Goal: Book appointment/travel/reservation

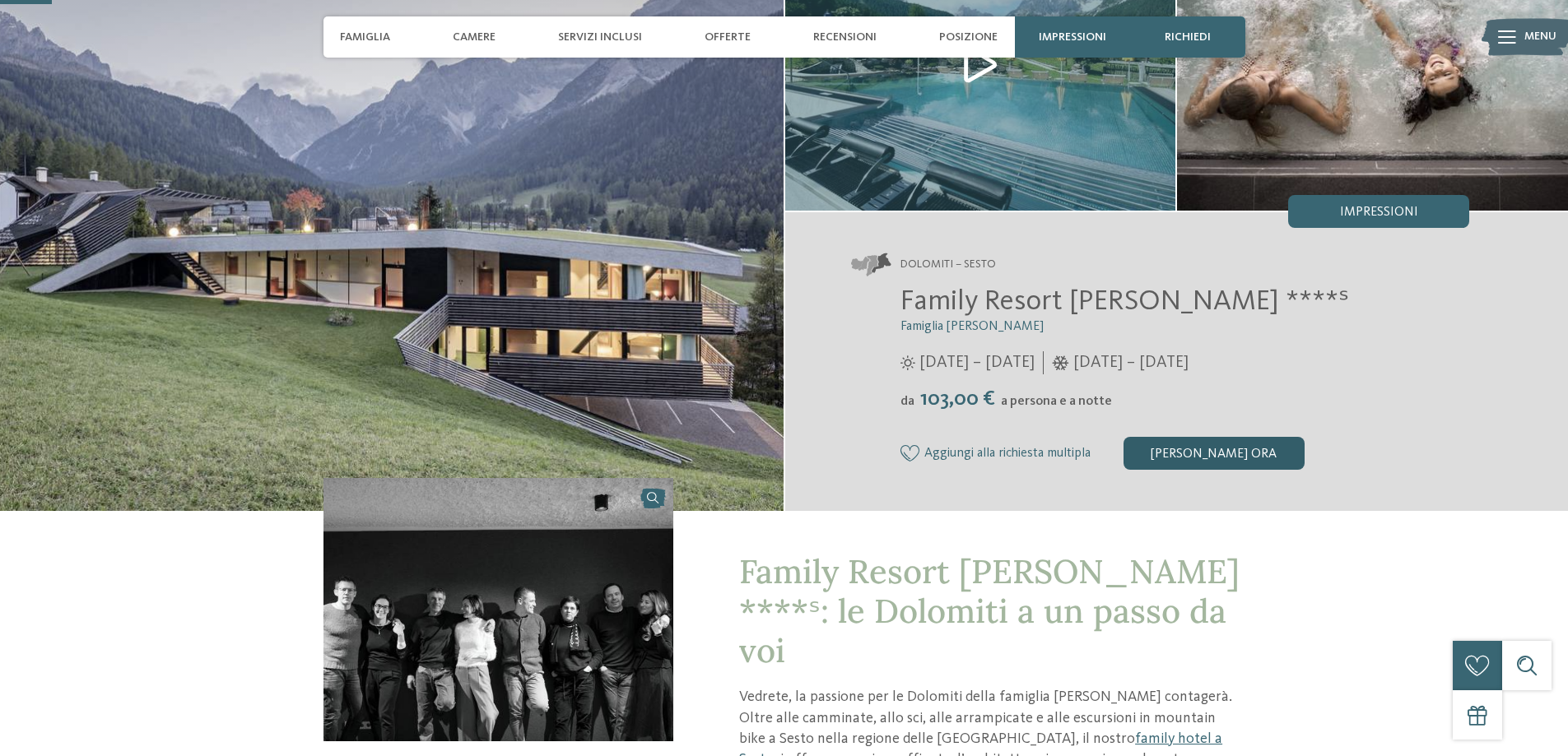
click at [1203, 447] on div "[PERSON_NAME] ora" at bounding box center [1214, 453] width 181 height 33
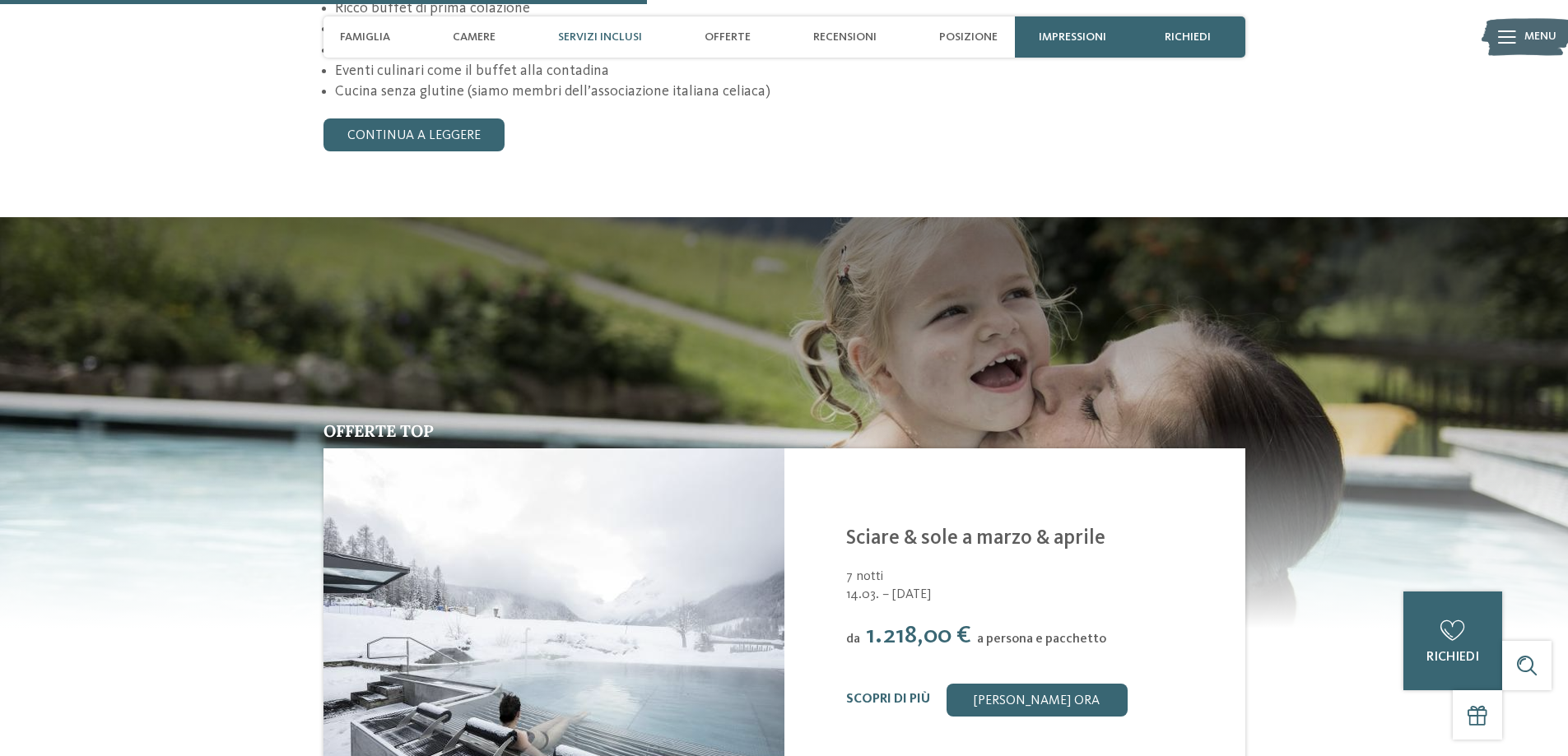
scroll to position [1782, 0]
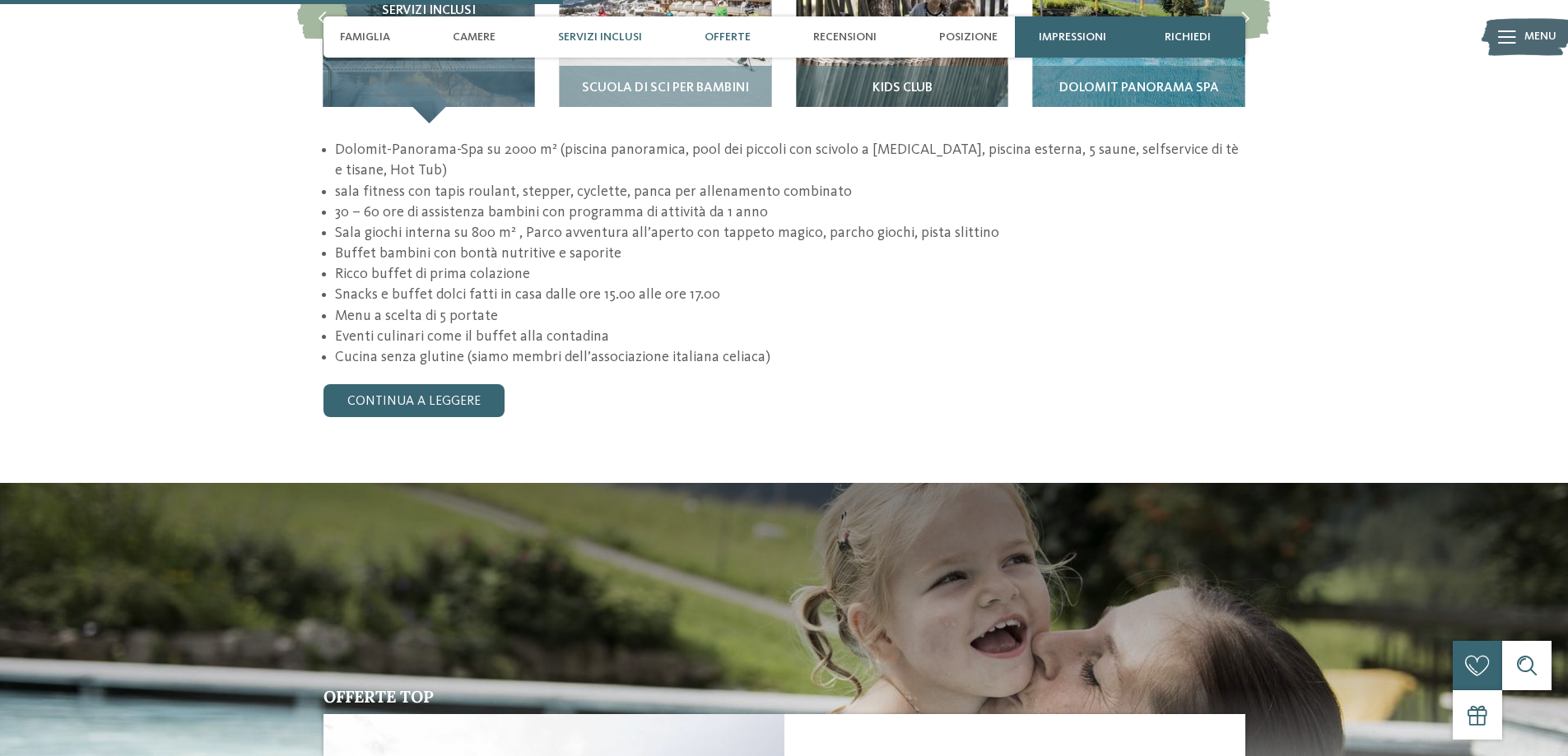
click at [719, 38] on span "Offerte" at bounding box center [728, 38] width 46 height 14
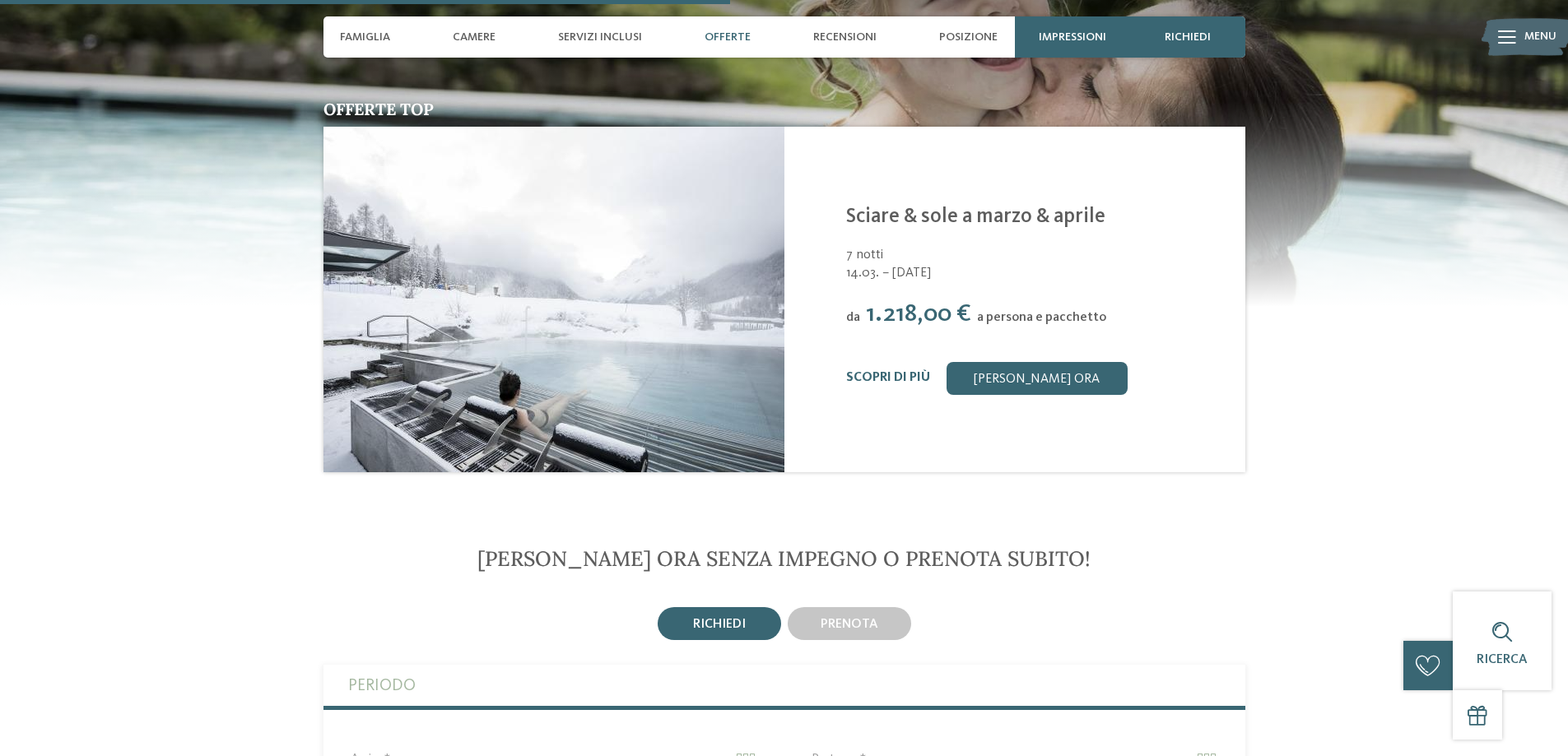
scroll to position [2283, 0]
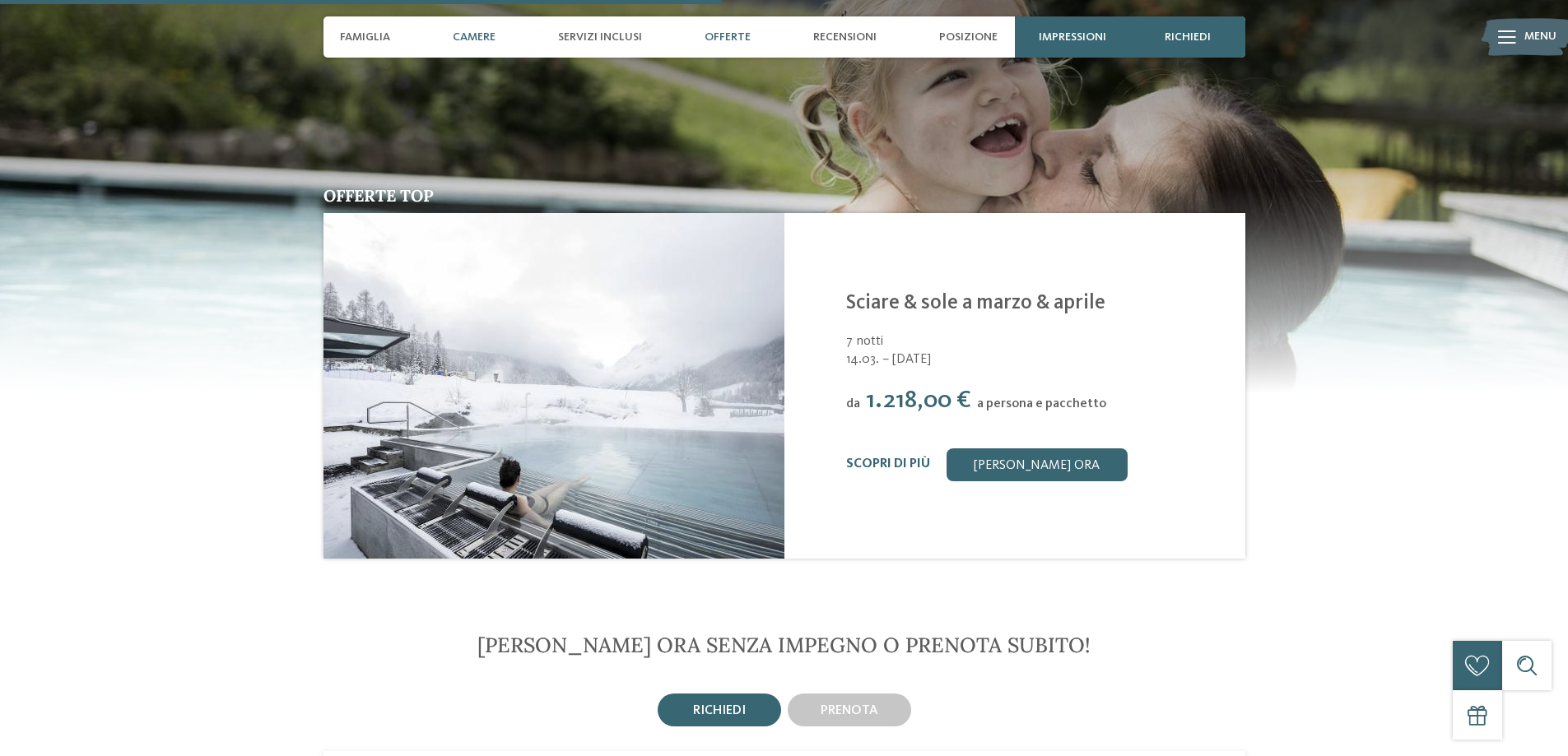
click at [469, 36] on span "Camere" at bounding box center [474, 38] width 43 height 14
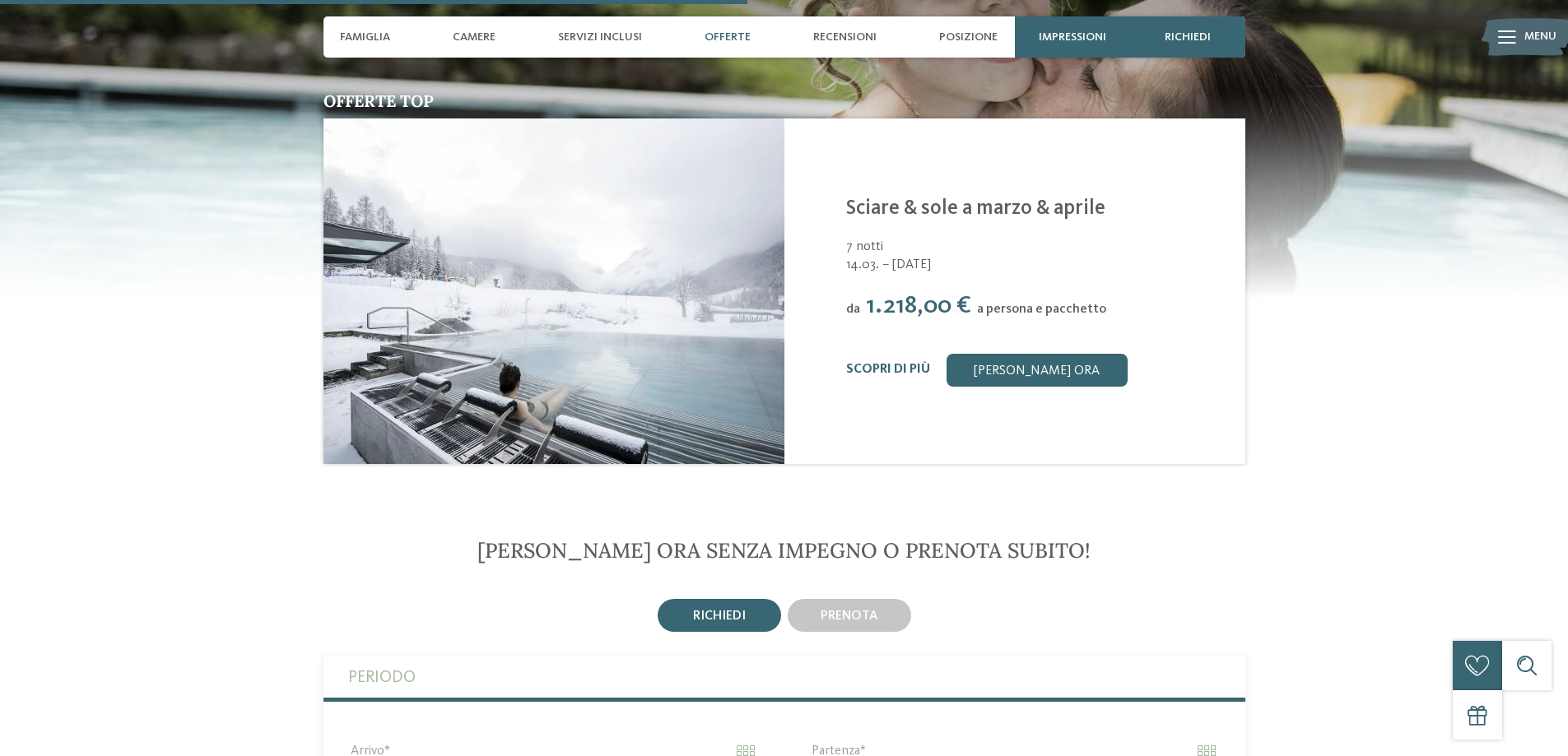
scroll to position [2366, 0]
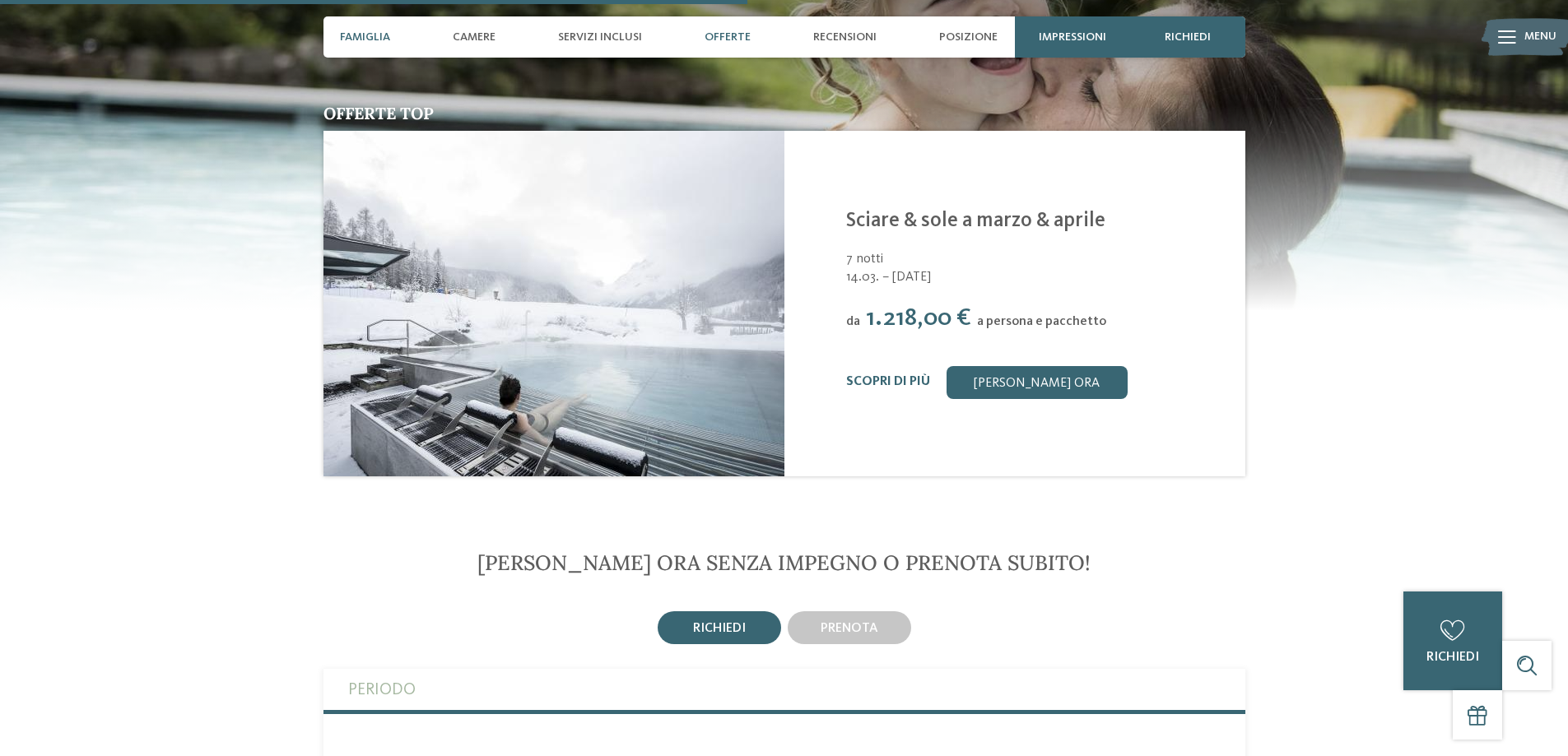
click at [346, 37] on span "Famiglia" at bounding box center [365, 38] width 50 height 14
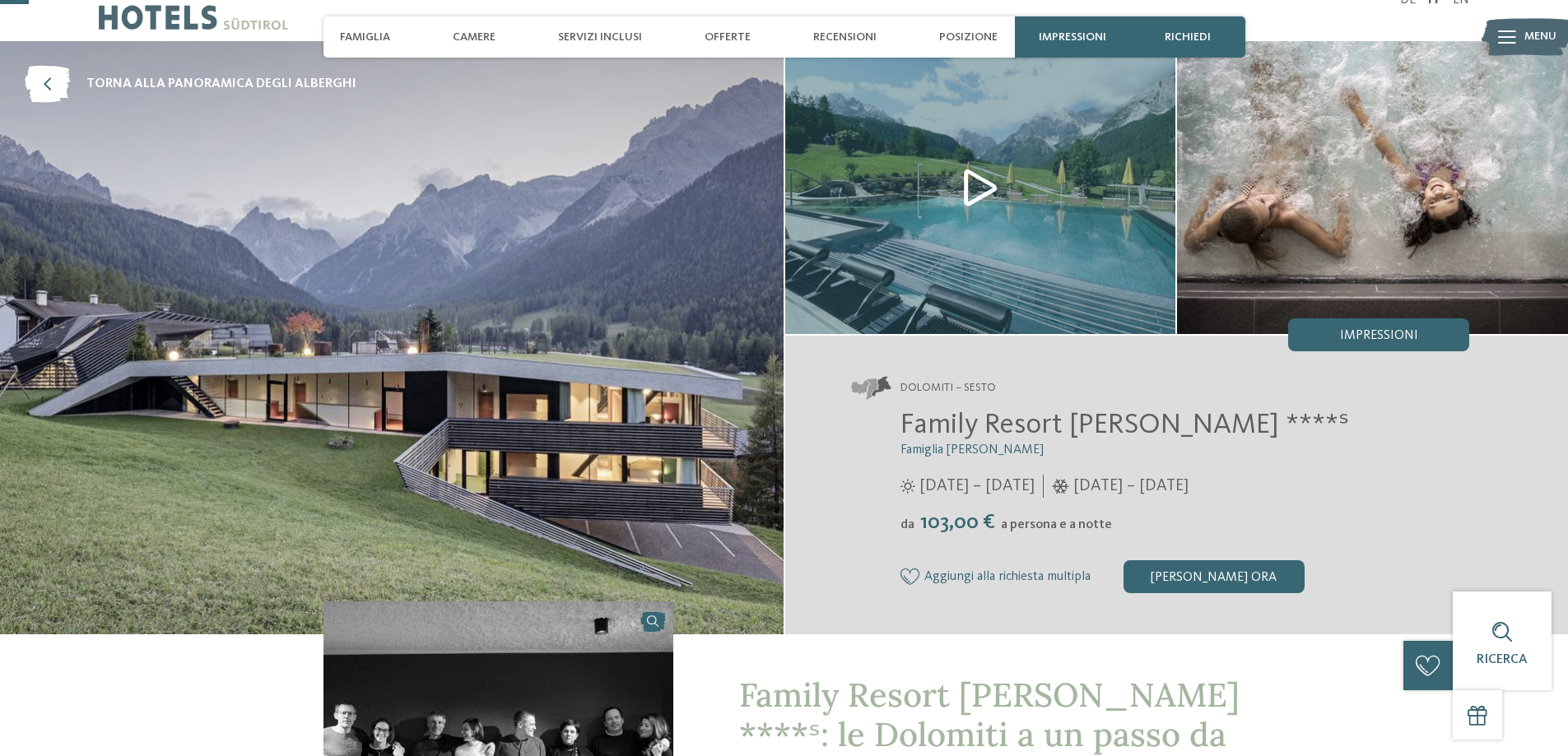
scroll to position [0, 0]
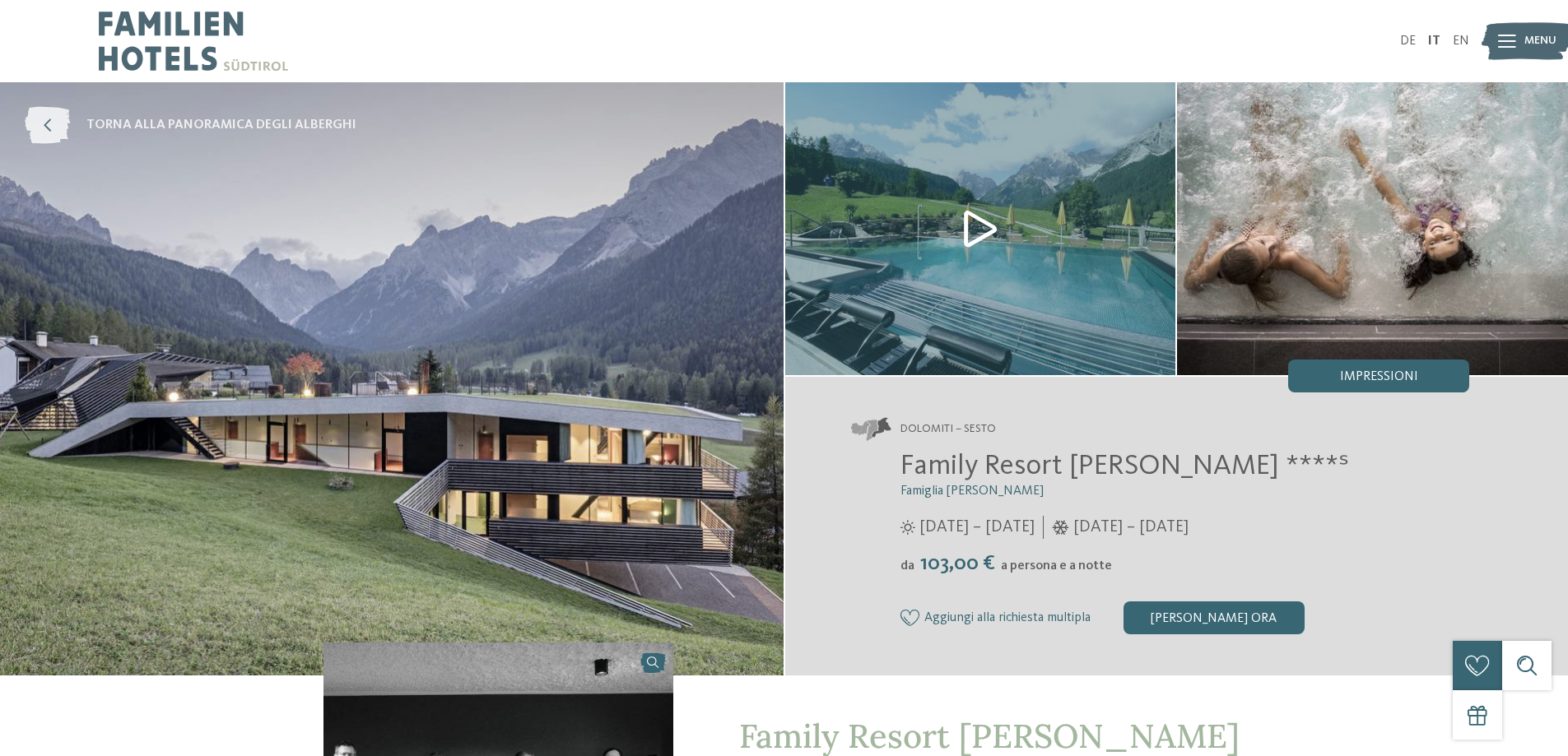
click at [126, 125] on span "torna alla panoramica degli alberghi" at bounding box center [221, 124] width 270 height 18
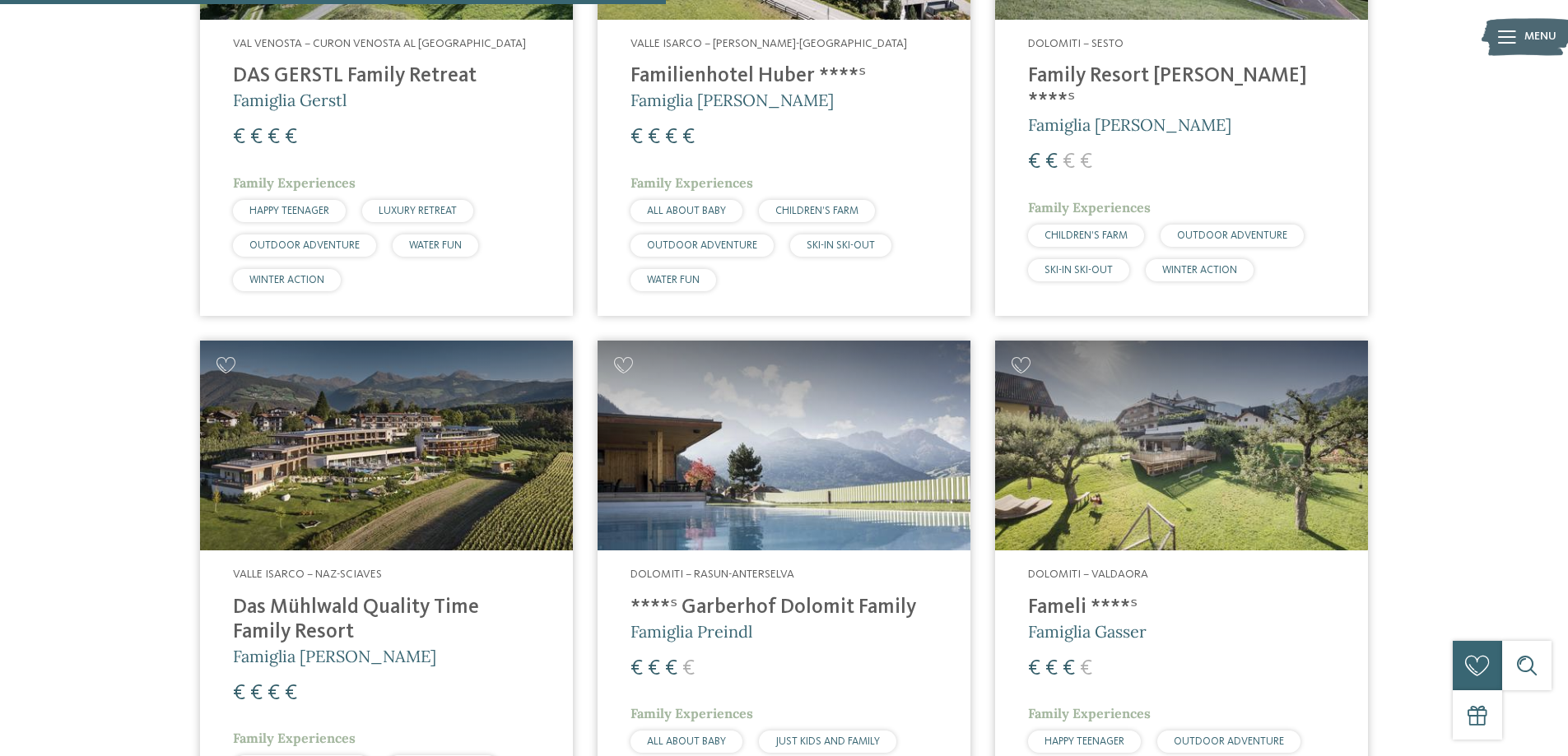
scroll to position [2386, 0]
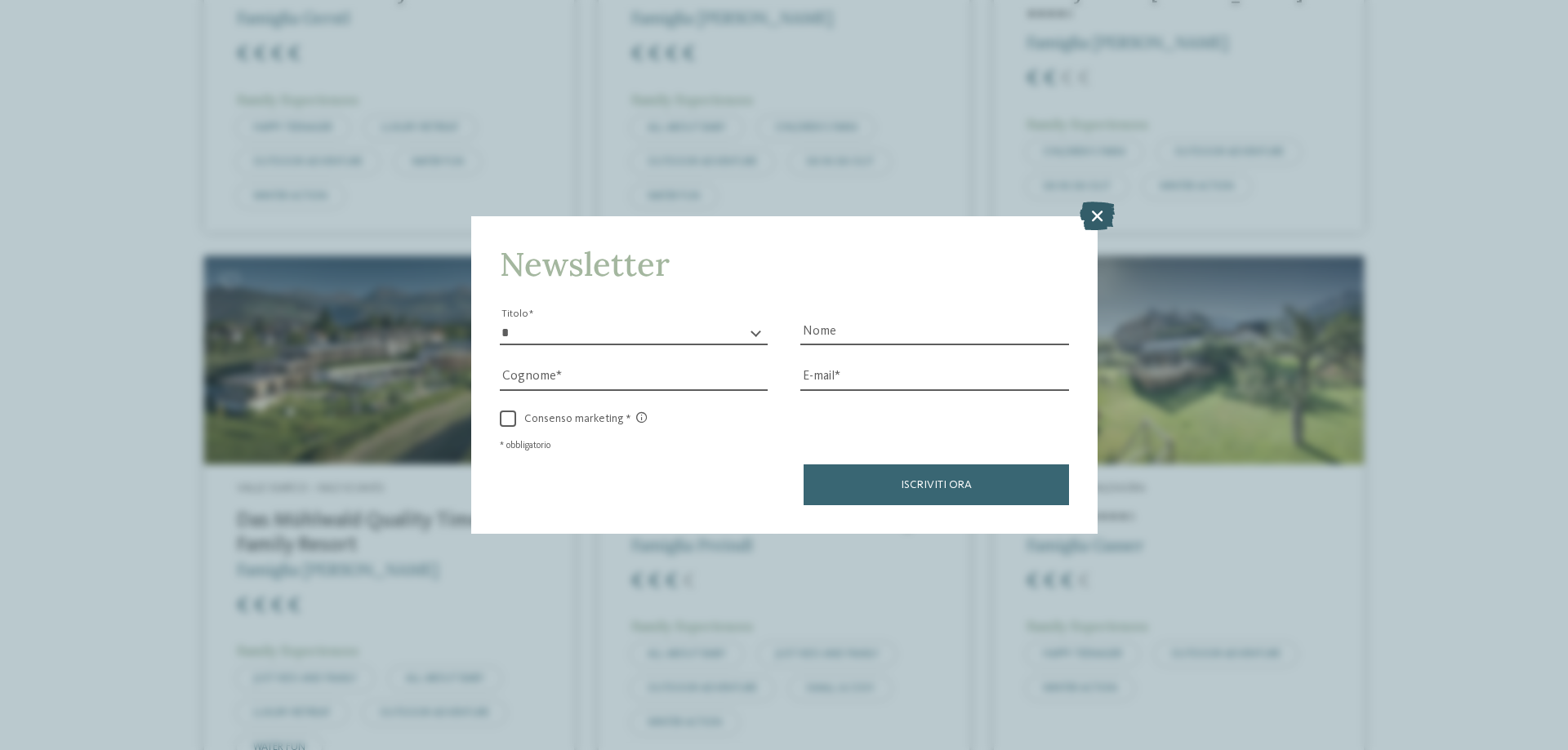
click at [1087, 218] on icon at bounding box center [1097, 216] width 36 height 29
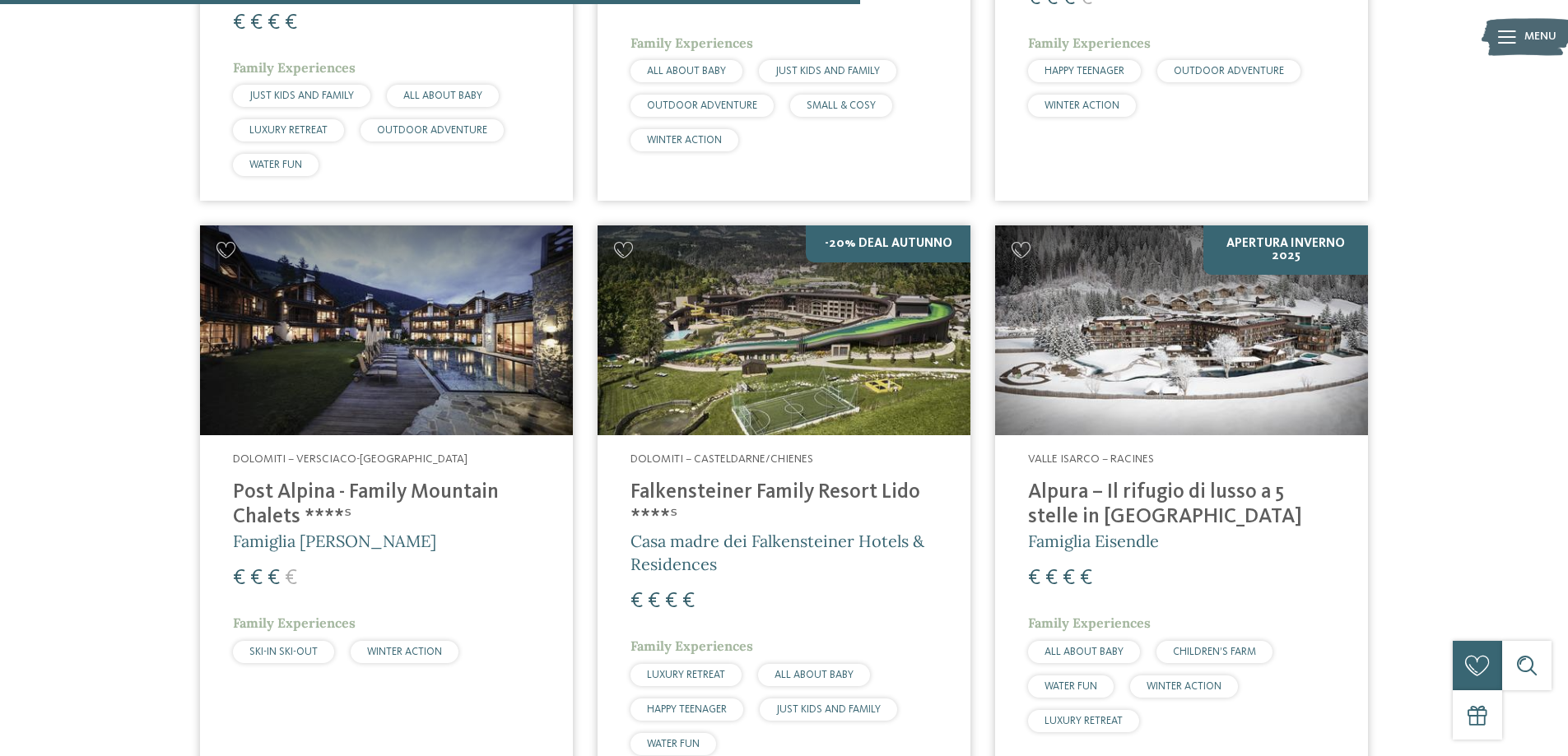
scroll to position [3044, 0]
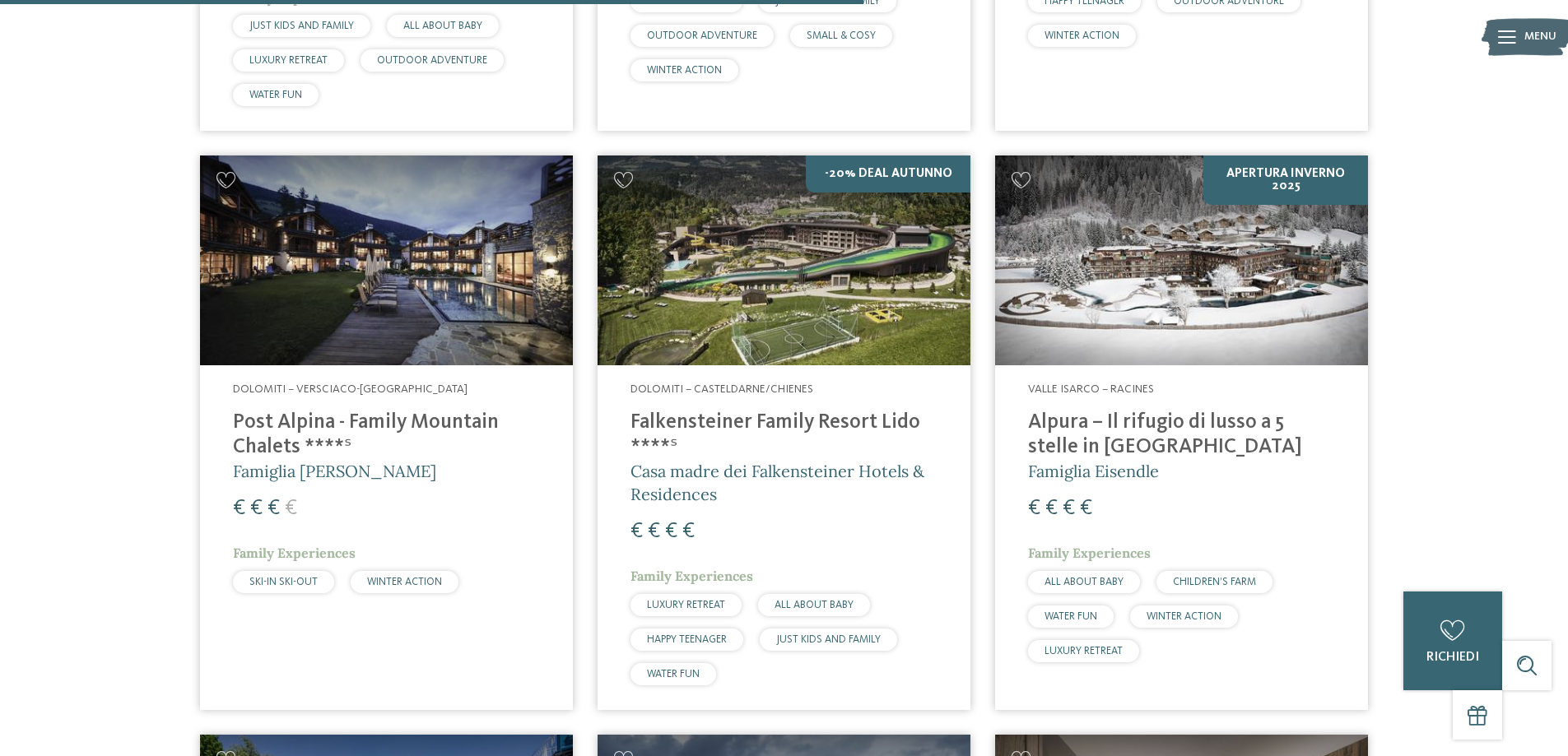
click at [732, 413] on h4 "Falkensteiner Family Resort Lido ****ˢ" at bounding box center [784, 436] width 307 height 49
click at [710, 314] on img at bounding box center [784, 260] width 373 height 210
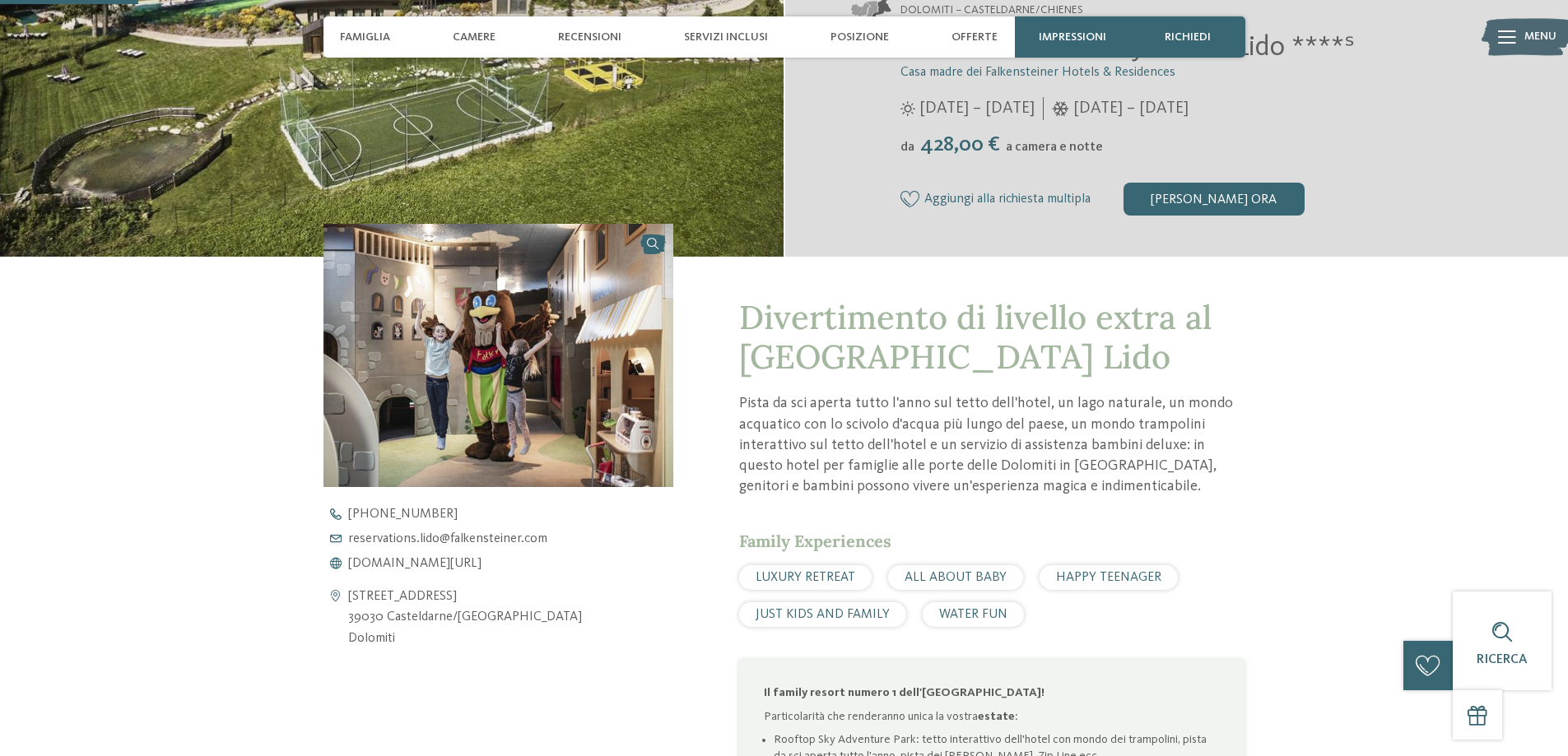
scroll to position [493, 0]
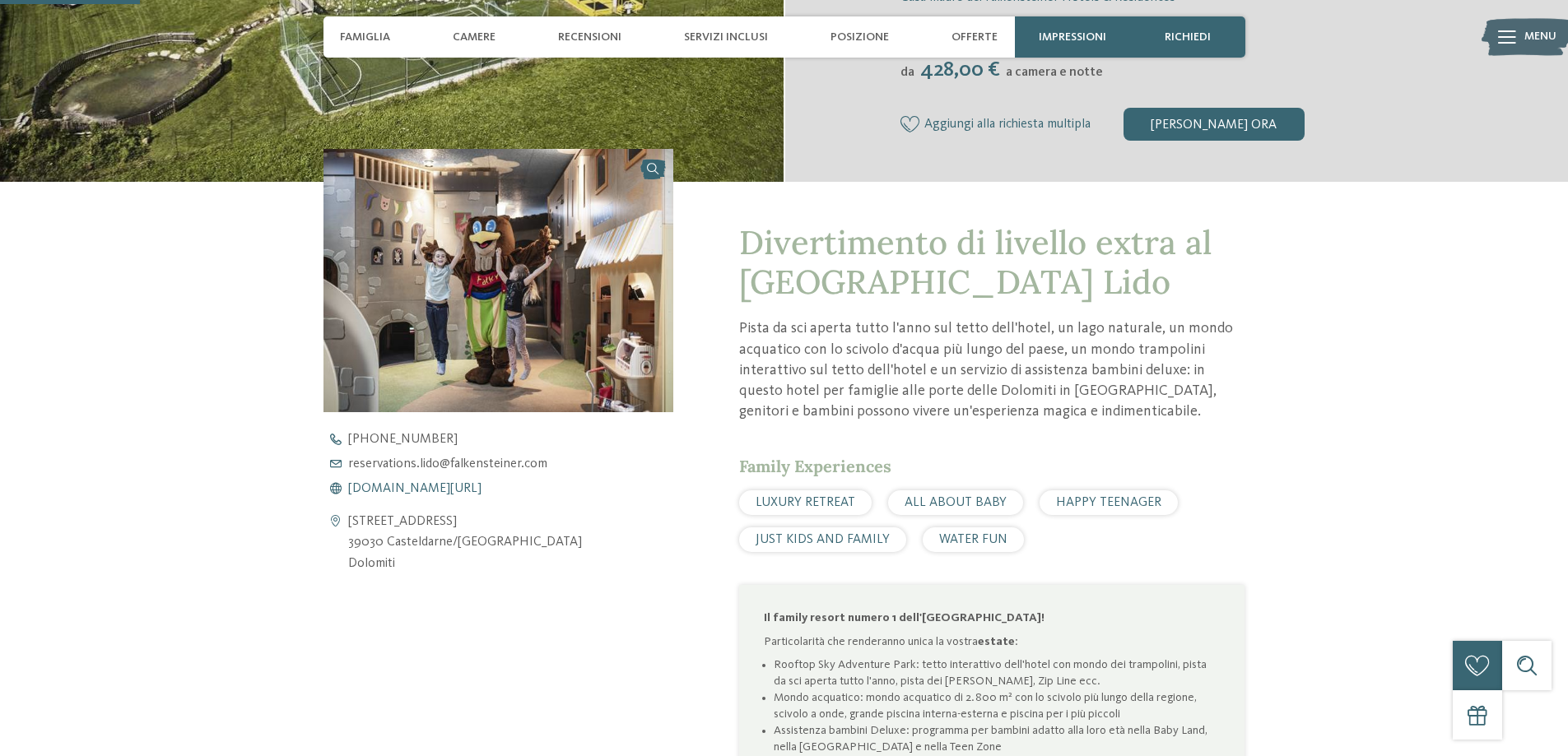
click at [465, 491] on span "www.falkensteiner.com/it/family-resort-lido" at bounding box center [414, 488] width 133 height 13
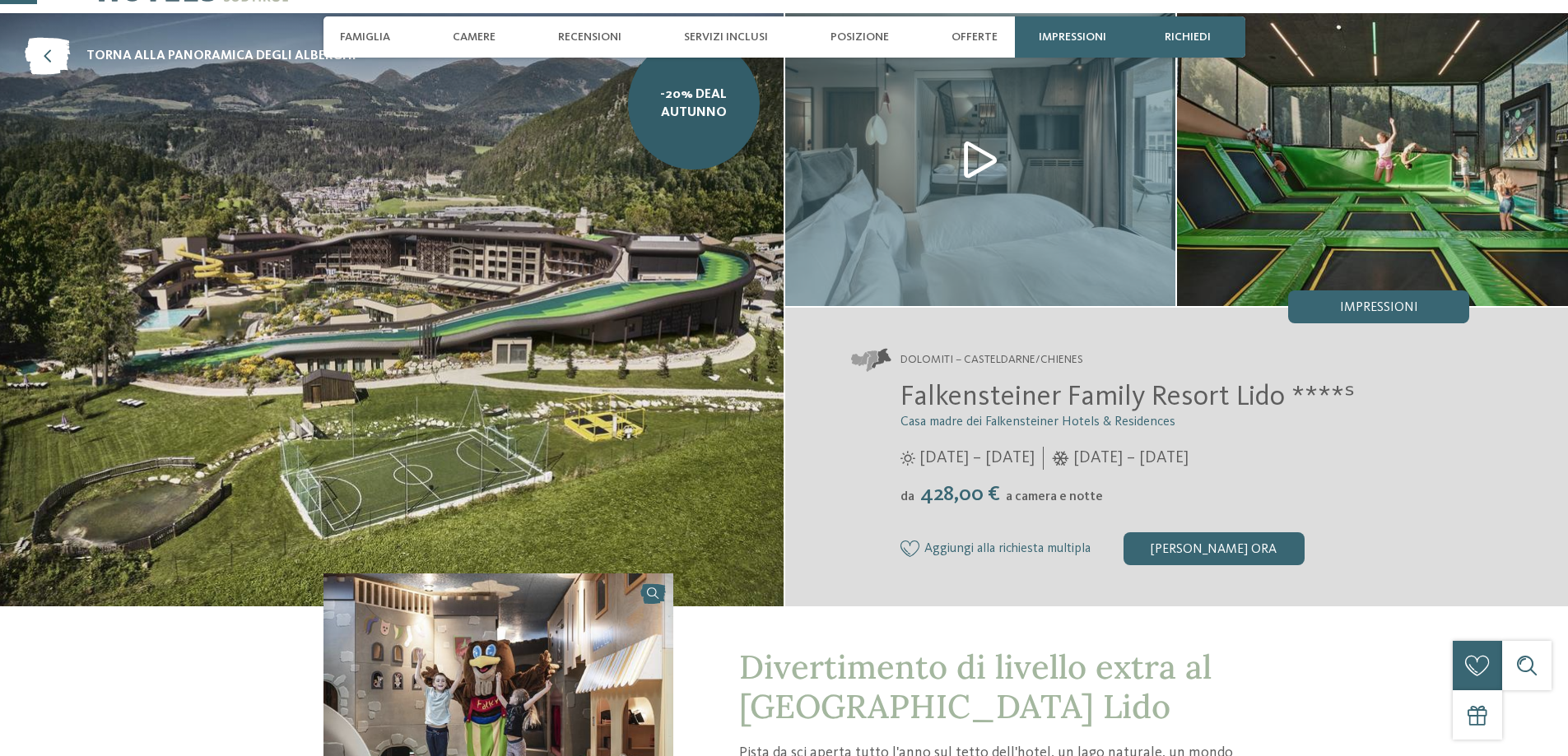
scroll to position [164, 0]
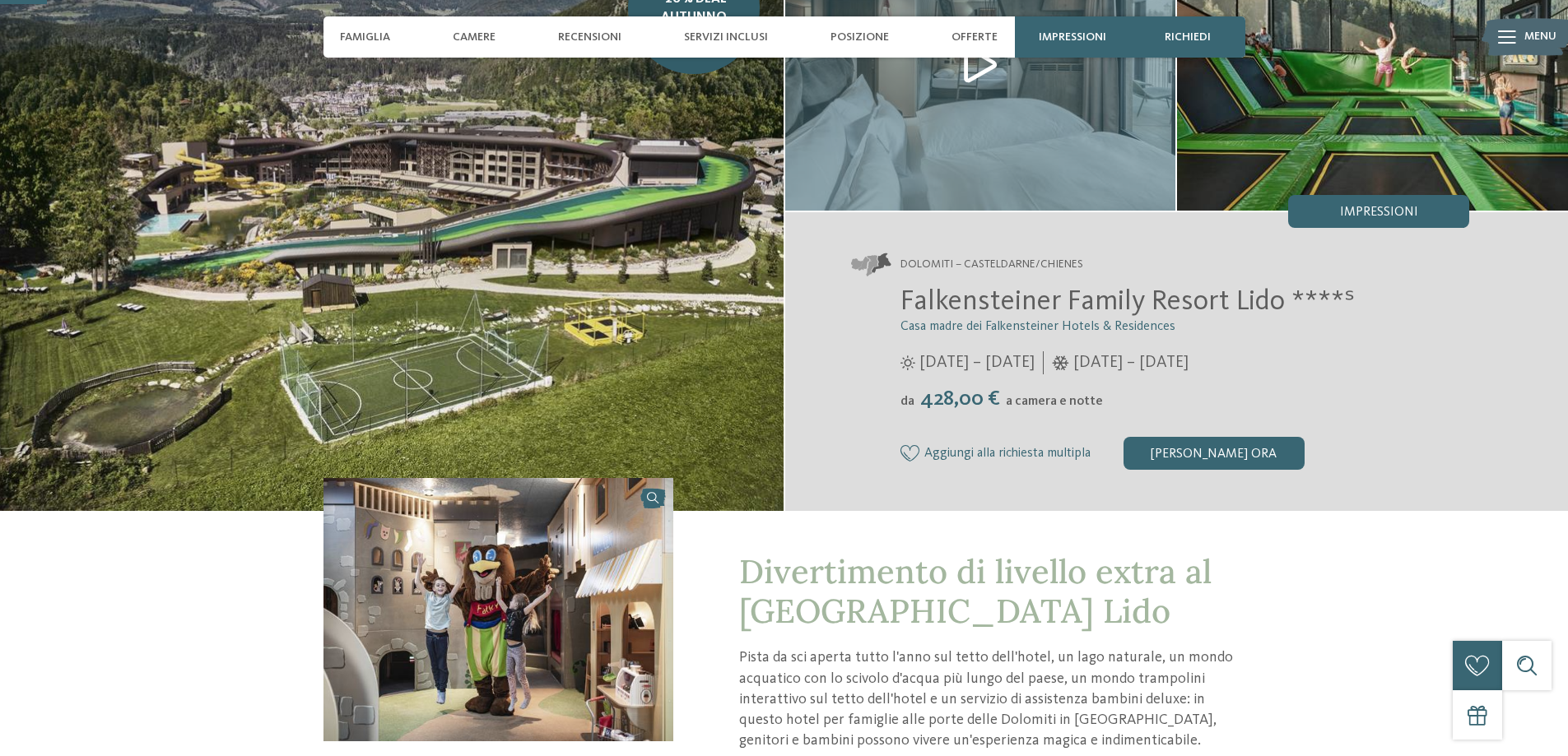
click at [1402, 168] on img at bounding box center [1373, 64] width 391 height 293
click at [385, 38] on span "Famiglia" at bounding box center [365, 38] width 50 height 14
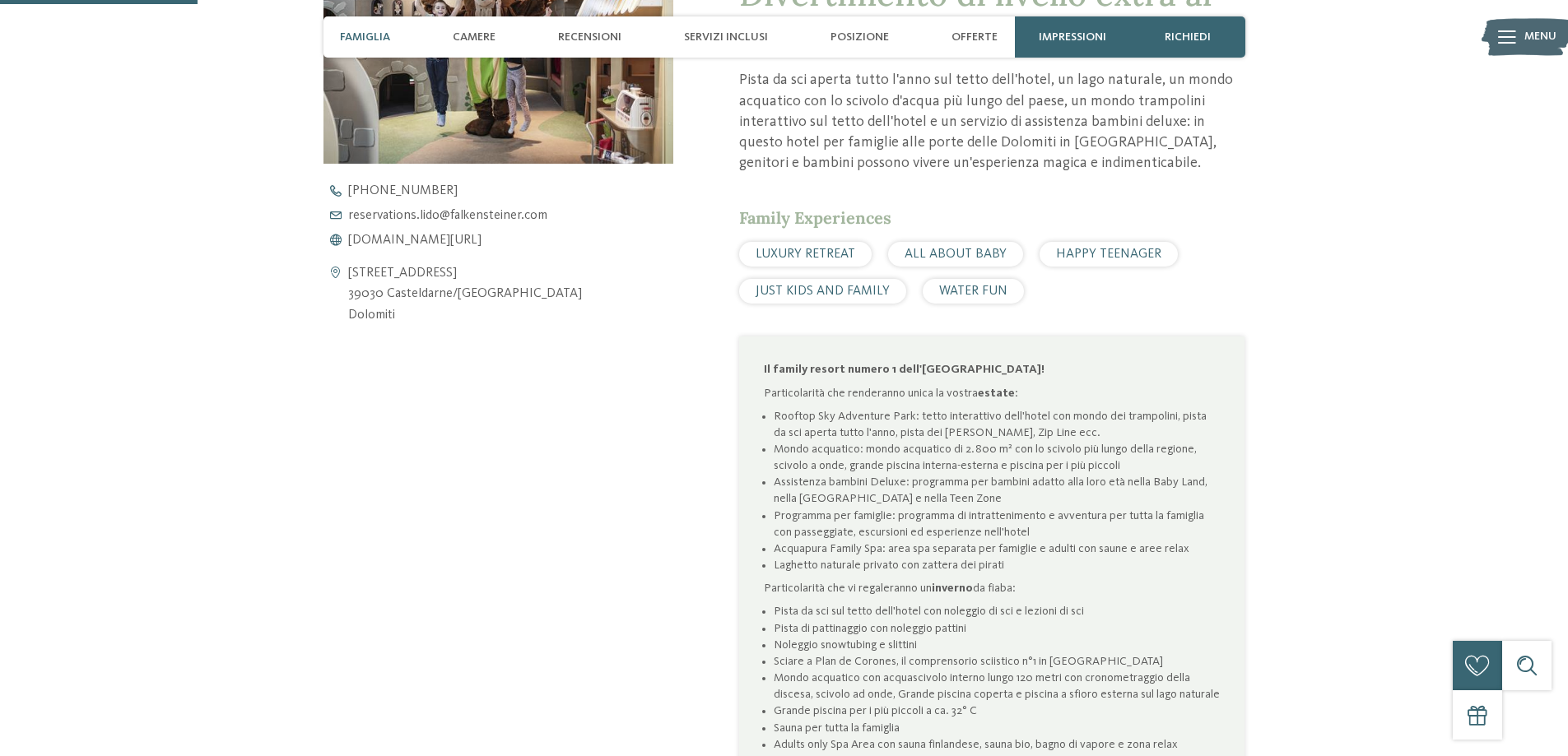
scroll to position [750, 0]
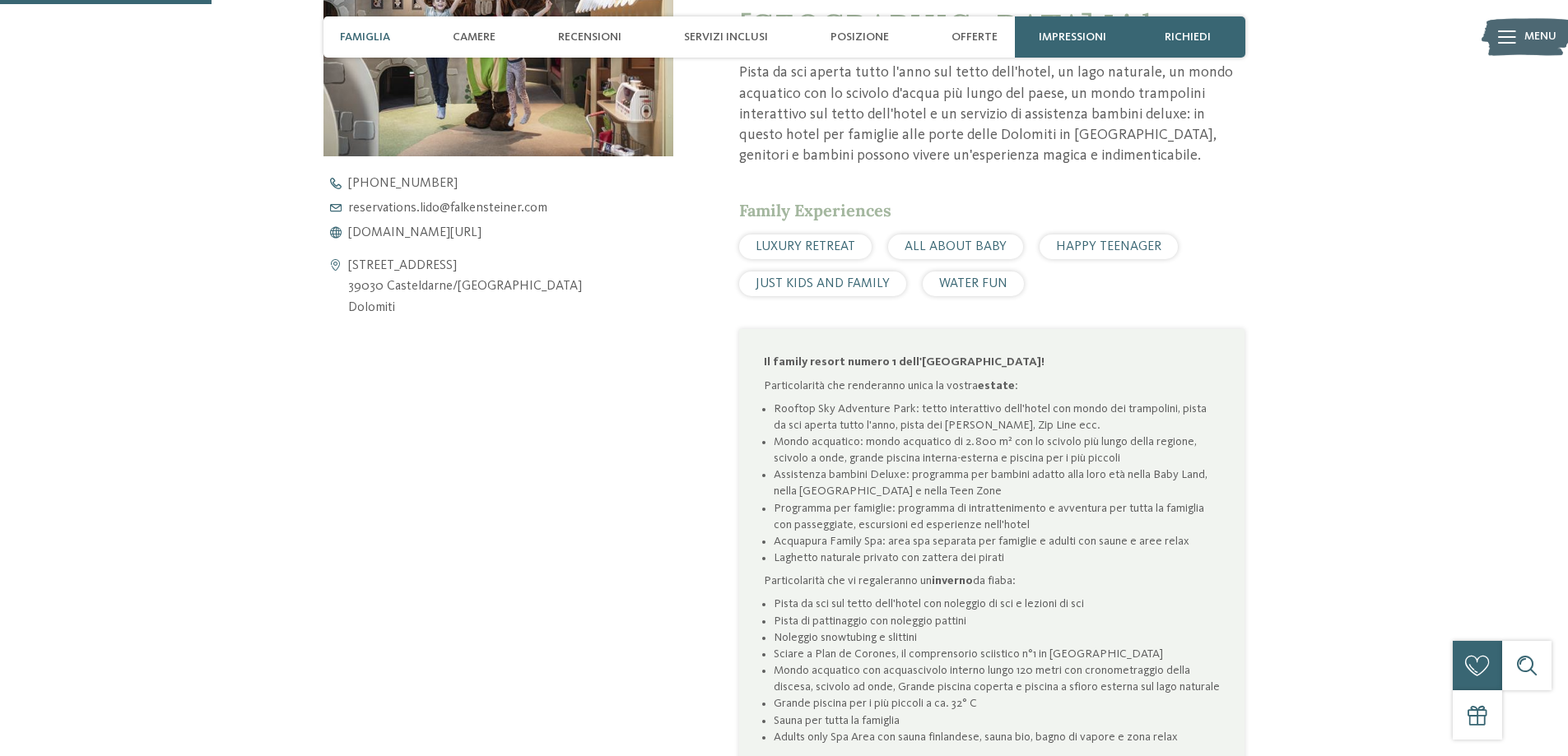
click at [988, 283] on span "WATER FUN" at bounding box center [974, 283] width 68 height 13
click at [840, 279] on span "JUST KIDS AND FAMILY" at bounding box center [822, 283] width 134 height 13
click at [815, 248] on span "LUXURY RETREAT" at bounding box center [805, 246] width 100 height 13
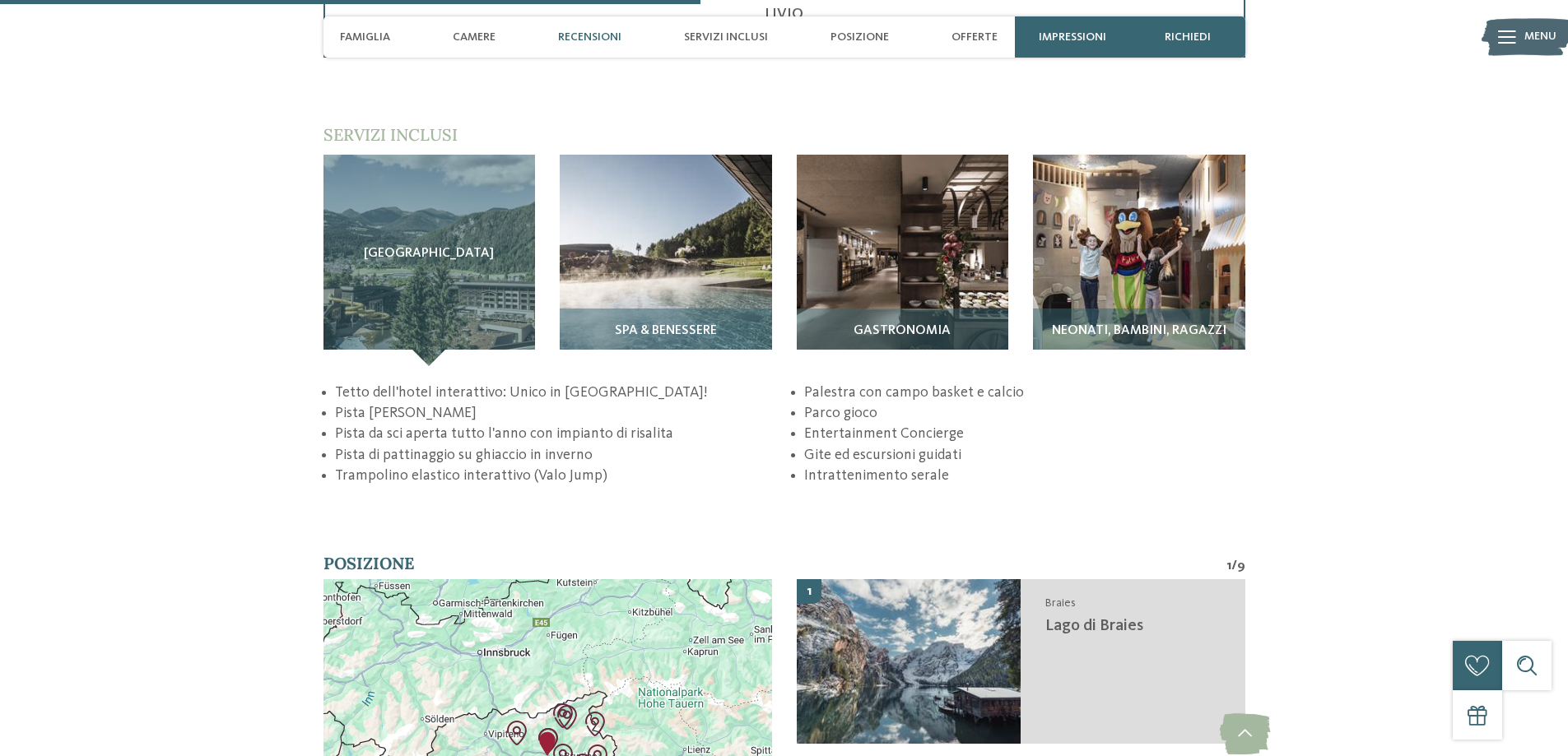
scroll to position [2478, 0]
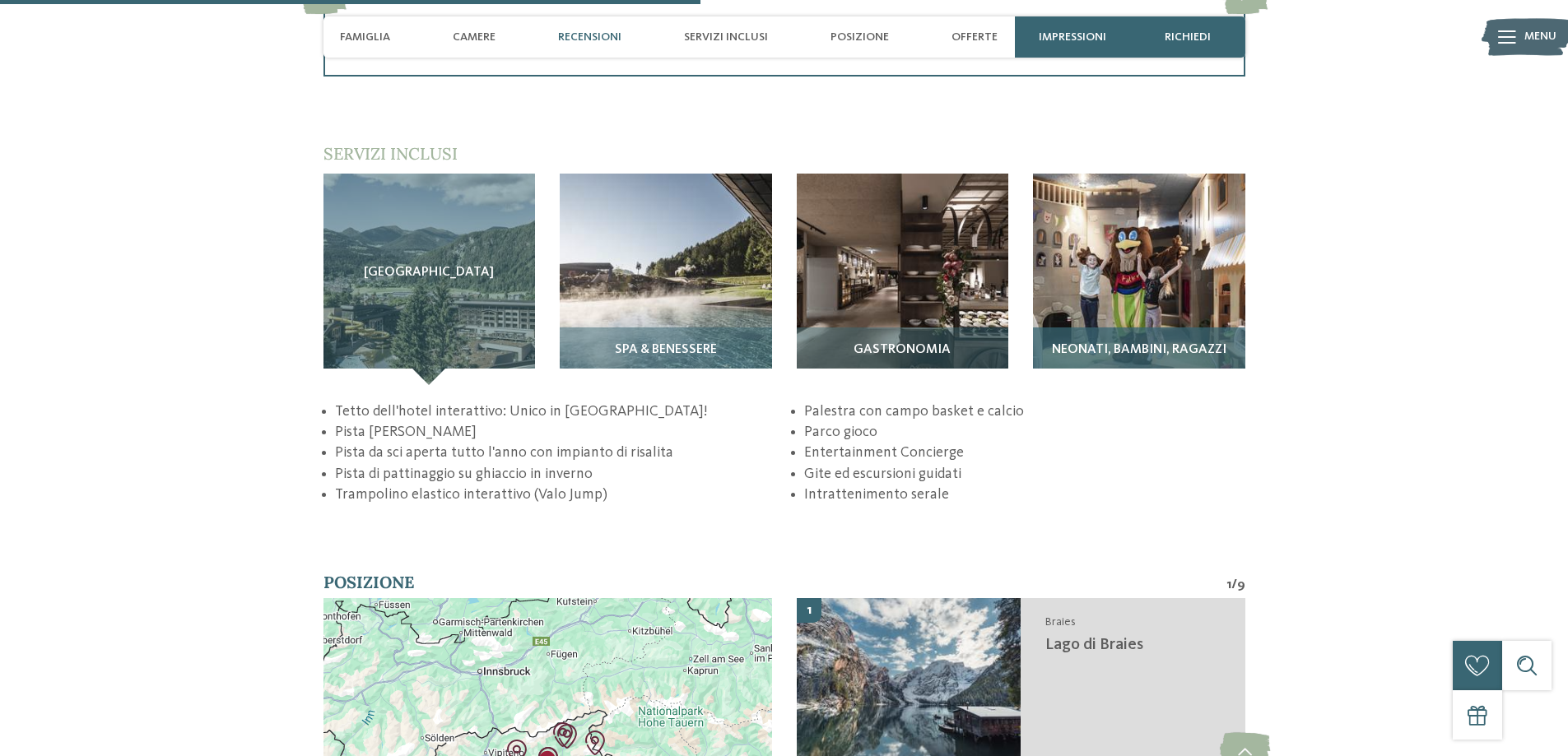
click at [1125, 245] on img at bounding box center [1139, 280] width 212 height 212
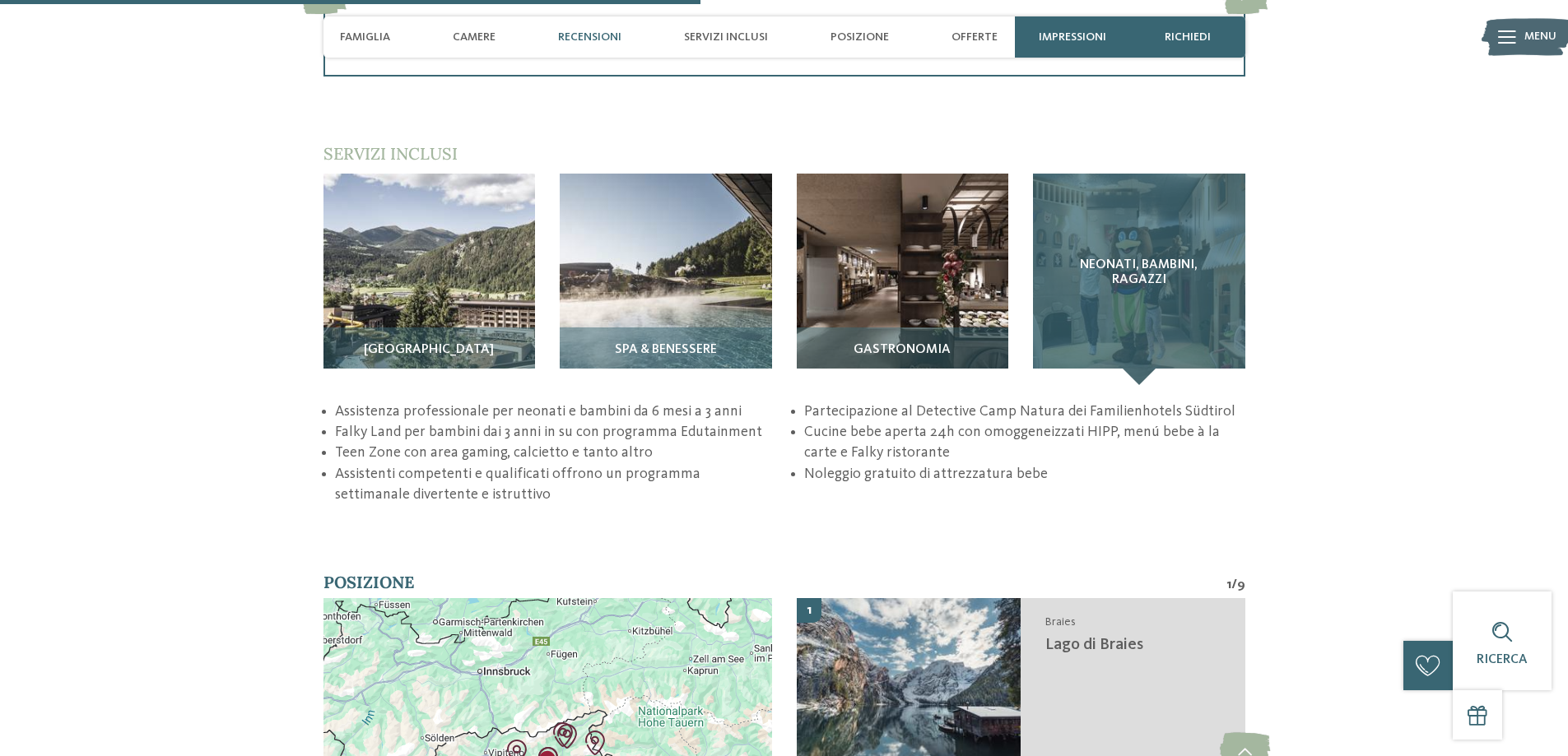
click at [1125, 246] on div "Neonati, bambini, ragazzi" at bounding box center [1139, 280] width 212 height 212
click at [1141, 376] on div "Neonati, bambini, ragazzi" at bounding box center [1139, 280] width 212 height 212
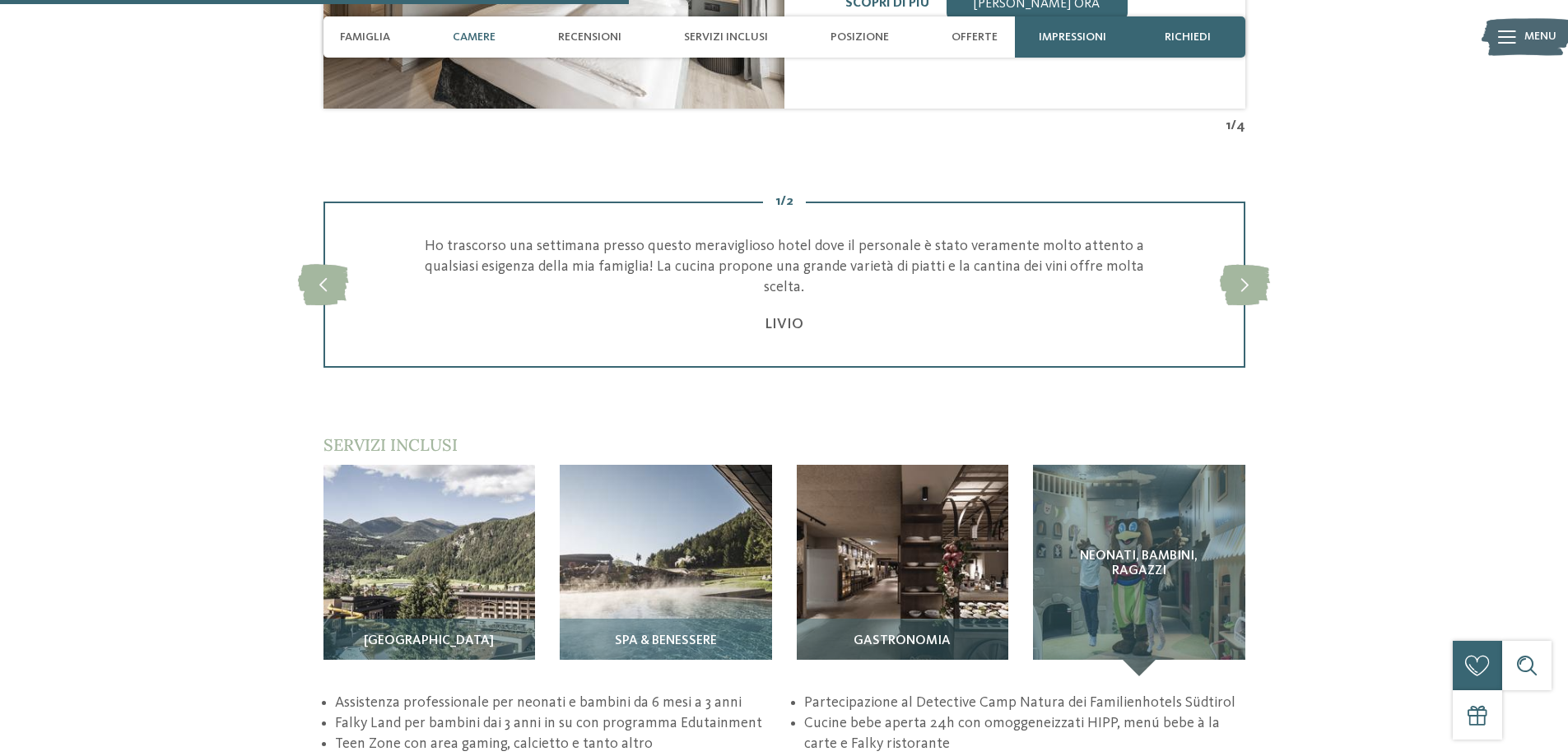
scroll to position [2149, 0]
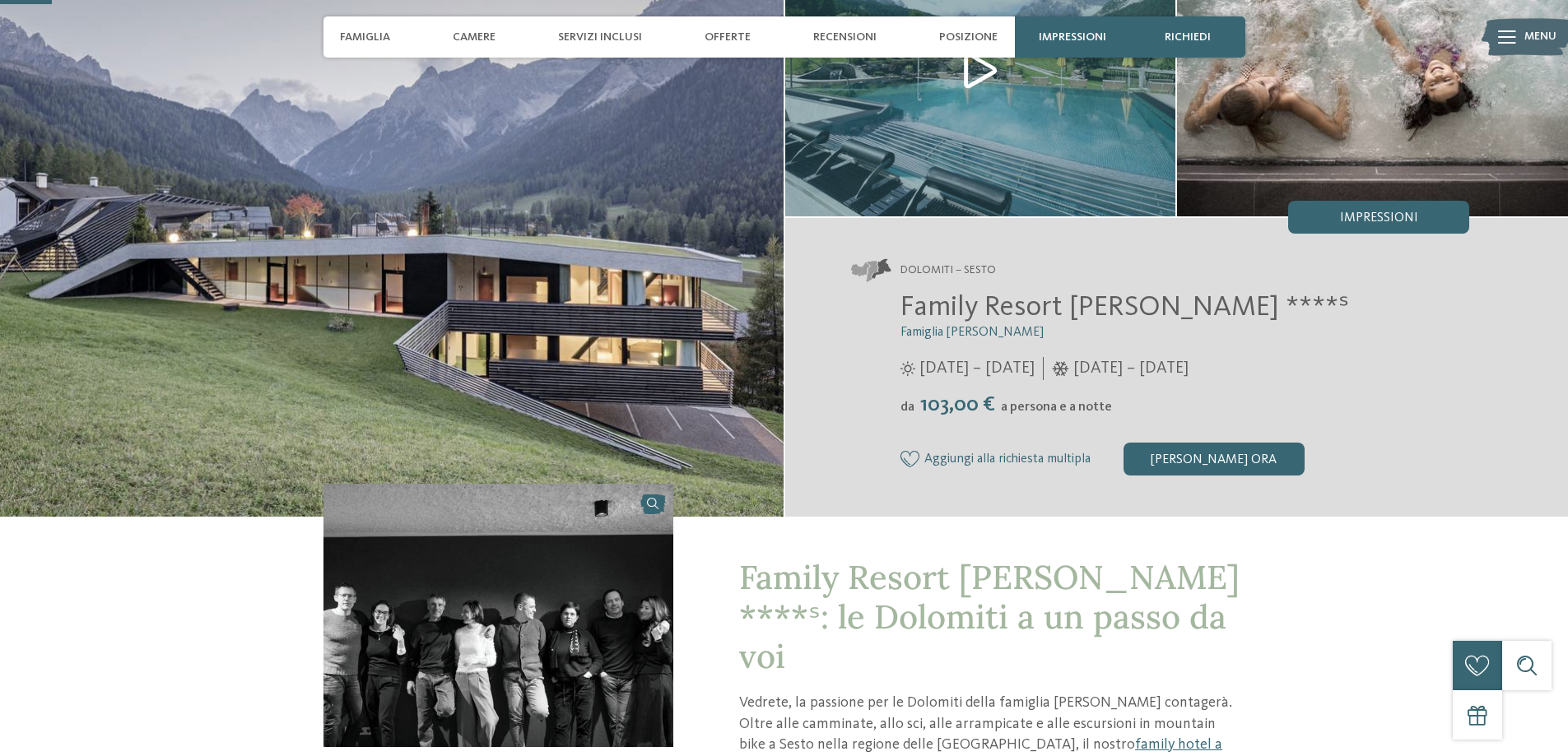
scroll to position [164, 0]
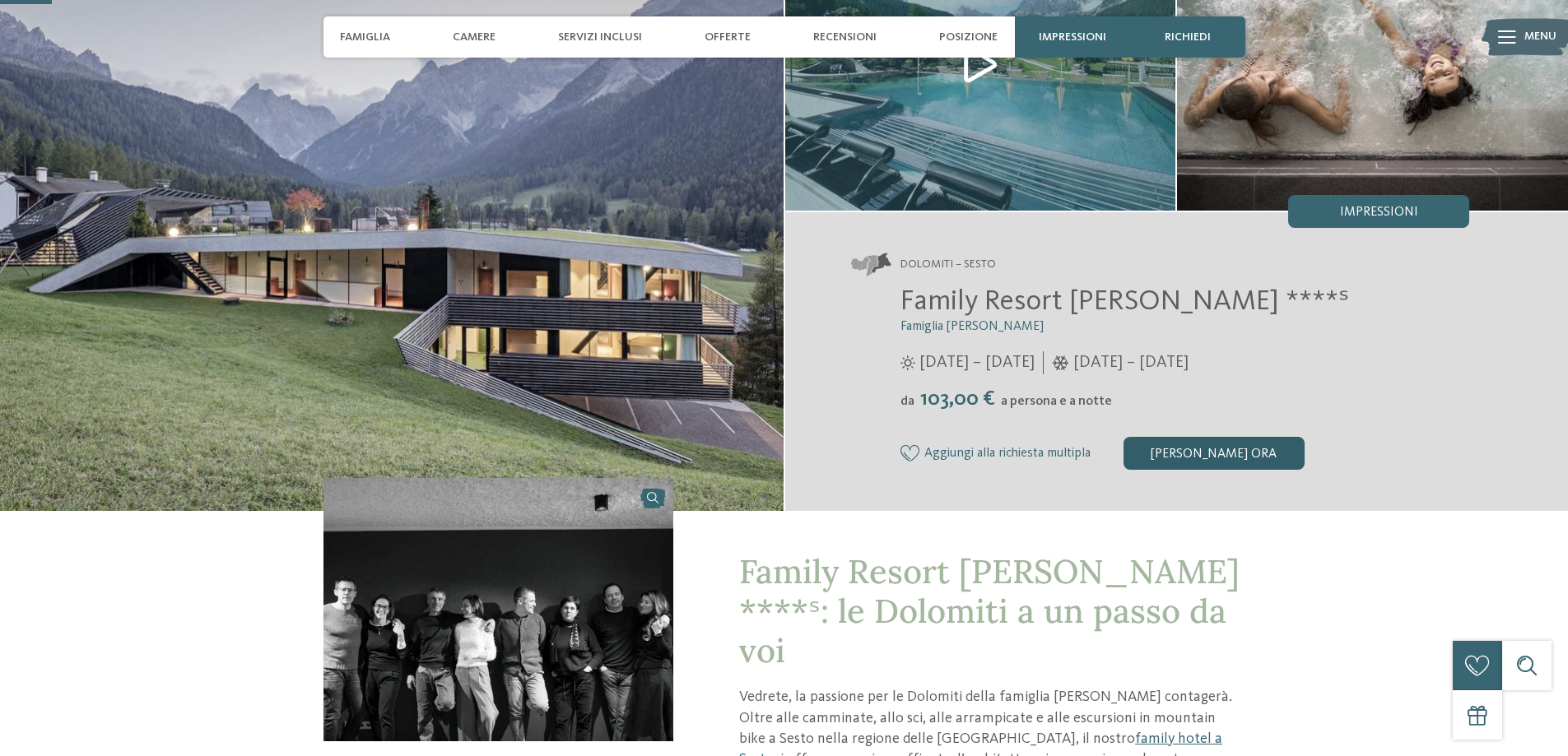
click at [1189, 453] on div "[PERSON_NAME] ora" at bounding box center [1214, 453] width 181 height 33
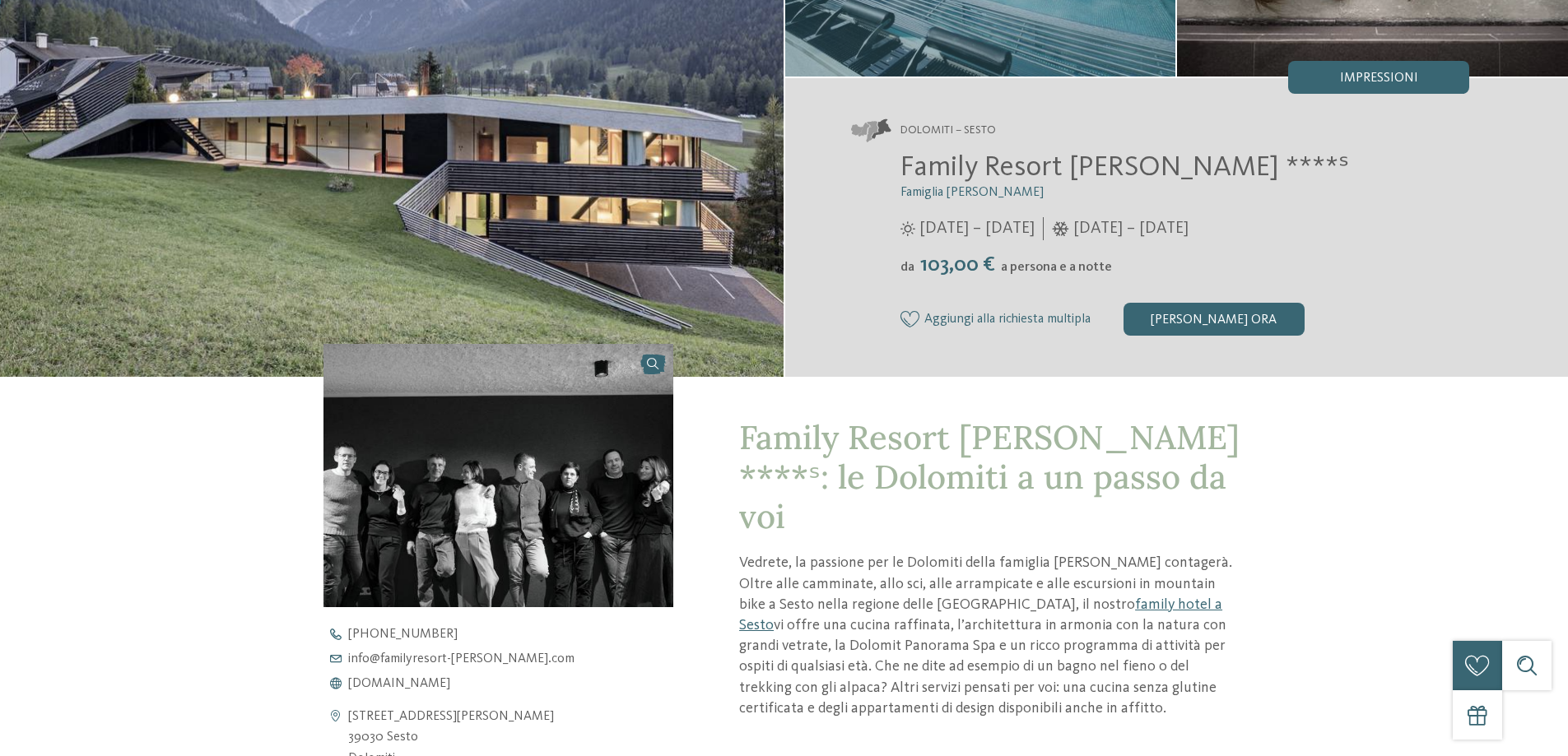
scroll to position [0, 0]
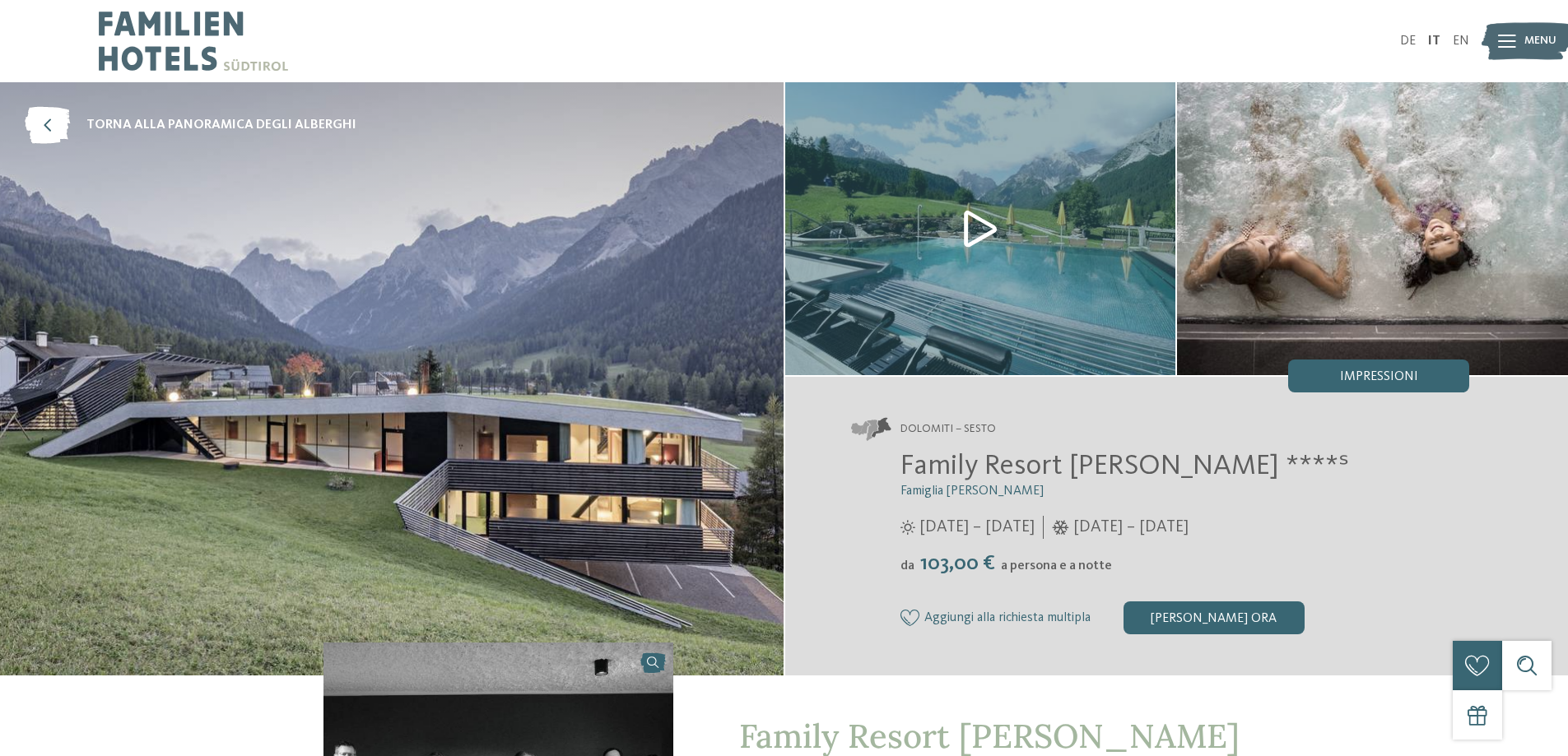
click at [181, 30] on img at bounding box center [194, 41] width 189 height 83
